Goal: Information Seeking & Learning: Learn about a topic

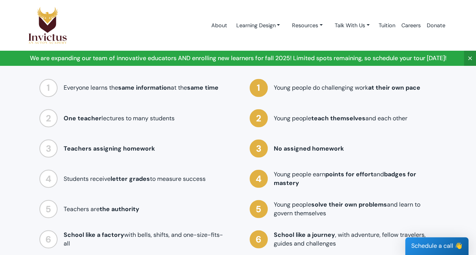
scroll to position [644, 0]
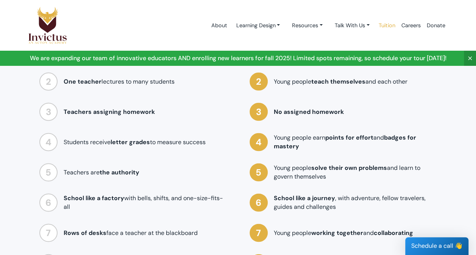
click at [385, 26] on link "Tuition" at bounding box center [387, 25] width 23 height 32
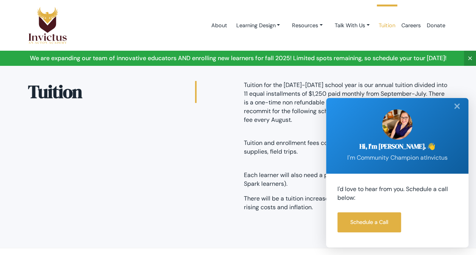
click at [461, 105] on div "✕" at bounding box center [457, 106] width 15 height 17
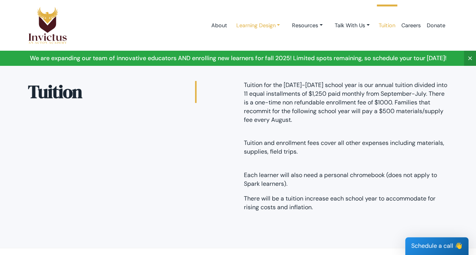
click at [273, 25] on link "Learning Design" at bounding box center [258, 26] width 56 height 14
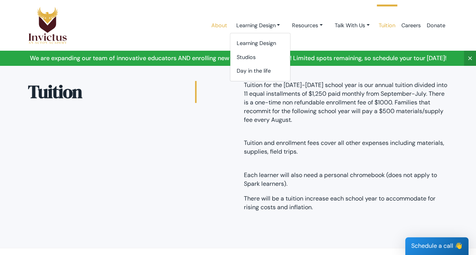
click at [221, 24] on link "About" at bounding box center [219, 25] width 22 height 32
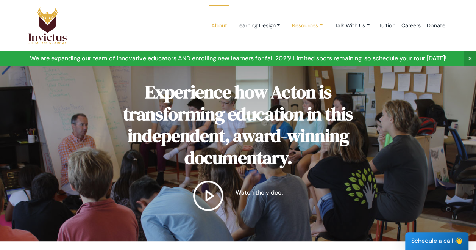
click at [286, 26] on link "Resources" at bounding box center [258, 26] width 56 height 14
